Goal: Task Accomplishment & Management: Use online tool/utility

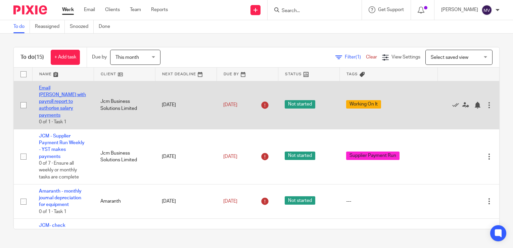
click at [55, 93] on link "Email [PERSON_NAME] with payroll report to authorise salary payments" at bounding box center [62, 102] width 47 height 32
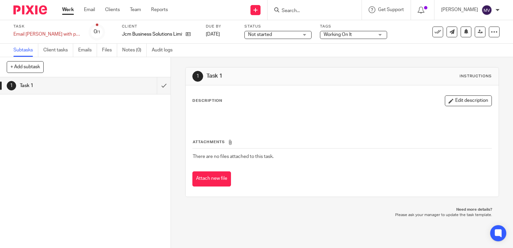
click at [344, 37] on span "Working On It" at bounding box center [349, 34] width 50 height 7
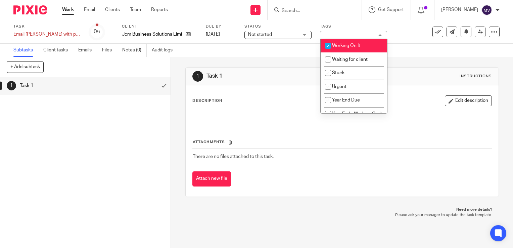
click at [329, 47] on input "checkbox" at bounding box center [328, 45] width 13 height 13
checkbox input "false"
click at [271, 36] on span "Not started" at bounding box center [260, 34] width 24 height 5
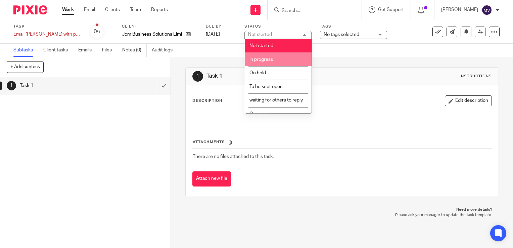
drag, startPoint x: 271, startPoint y: 59, endPoint x: 246, endPoint y: 62, distance: 25.7
click at [268, 59] on span "In progress" at bounding box center [262, 59] width 24 height 5
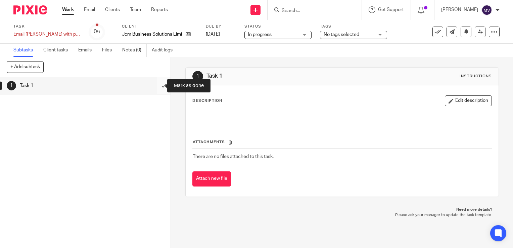
click at [157, 83] on input "submit" at bounding box center [85, 85] width 171 height 17
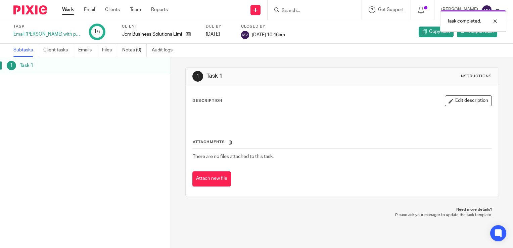
click at [69, 7] on link "Work" at bounding box center [68, 9] width 12 height 7
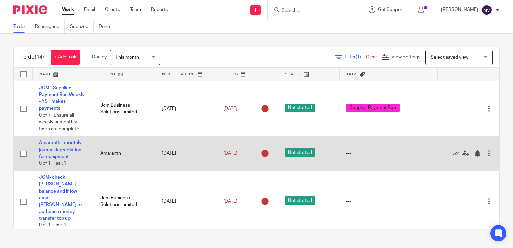
click at [52, 154] on td "Amaranth - monthly journal depreciation for equipment 0 of 1 · Task 1" at bounding box center [62, 153] width 61 height 35
click at [62, 149] on link "Amaranth - monthly journal depreciation for equipment" at bounding box center [60, 149] width 43 height 18
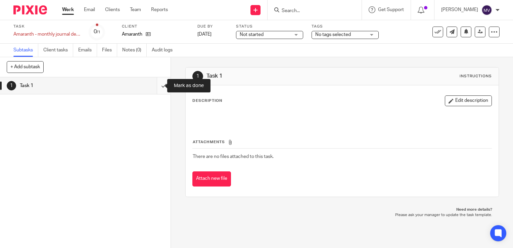
click at [158, 84] on input "submit" at bounding box center [85, 85] width 171 height 17
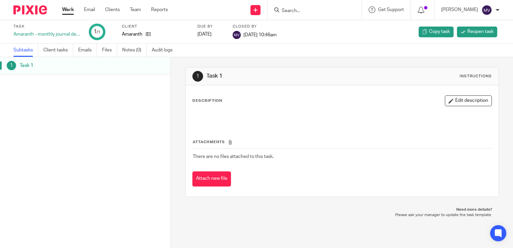
click at [65, 9] on link "Work" at bounding box center [68, 9] width 12 height 7
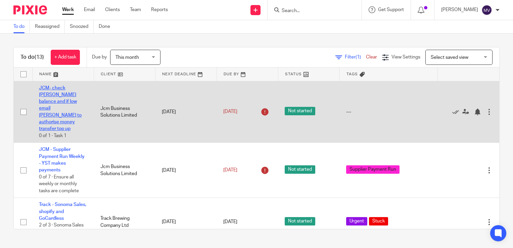
click at [58, 96] on link "JCM- check [PERSON_NAME] balance and if low email [PERSON_NAME] to authorise mo…" at bounding box center [60, 109] width 43 height 46
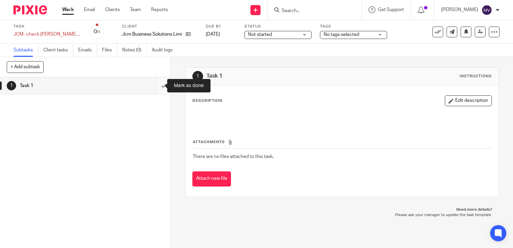
click at [157, 87] on input "submit" at bounding box center [85, 85] width 171 height 17
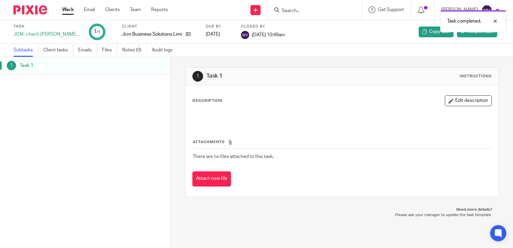
click at [66, 9] on link "Work" at bounding box center [68, 9] width 12 height 7
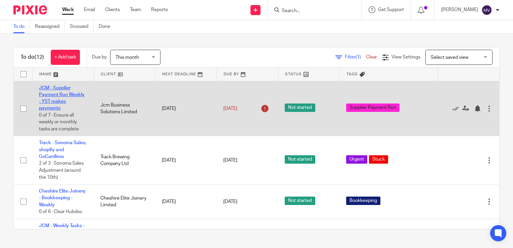
click at [62, 94] on link "JCM - Supplier Payment Run Weekly - YST makes payments" at bounding box center [62, 98] width 46 height 25
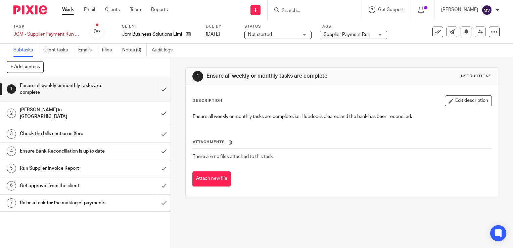
click at [269, 34] on span "Not started" at bounding box center [260, 34] width 24 height 5
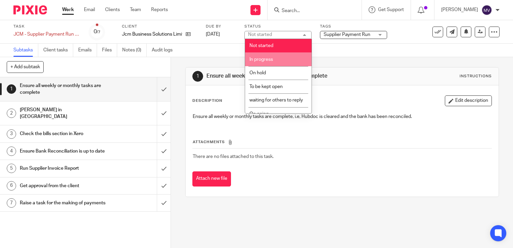
click at [269, 60] on span "In progress" at bounding box center [262, 59] width 24 height 5
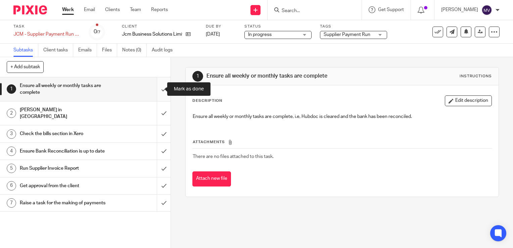
click at [157, 91] on input "submit" at bounding box center [85, 89] width 171 height 24
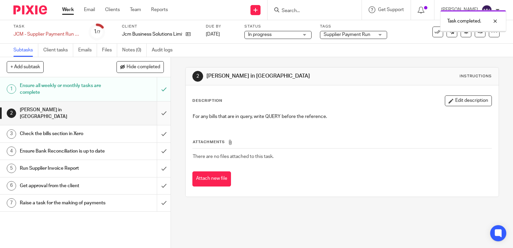
click at [160, 108] on input "submit" at bounding box center [85, 113] width 171 height 24
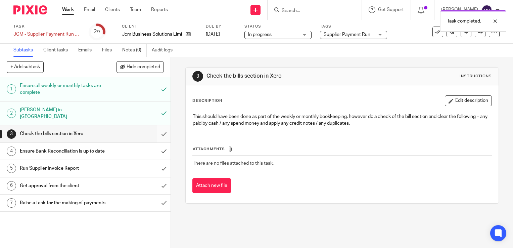
click at [156, 128] on input "submit" at bounding box center [85, 133] width 171 height 17
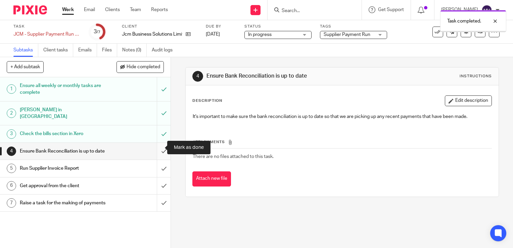
click at [157, 149] on input "submit" at bounding box center [85, 151] width 171 height 17
